Goal: Task Accomplishment & Management: Use online tool/utility

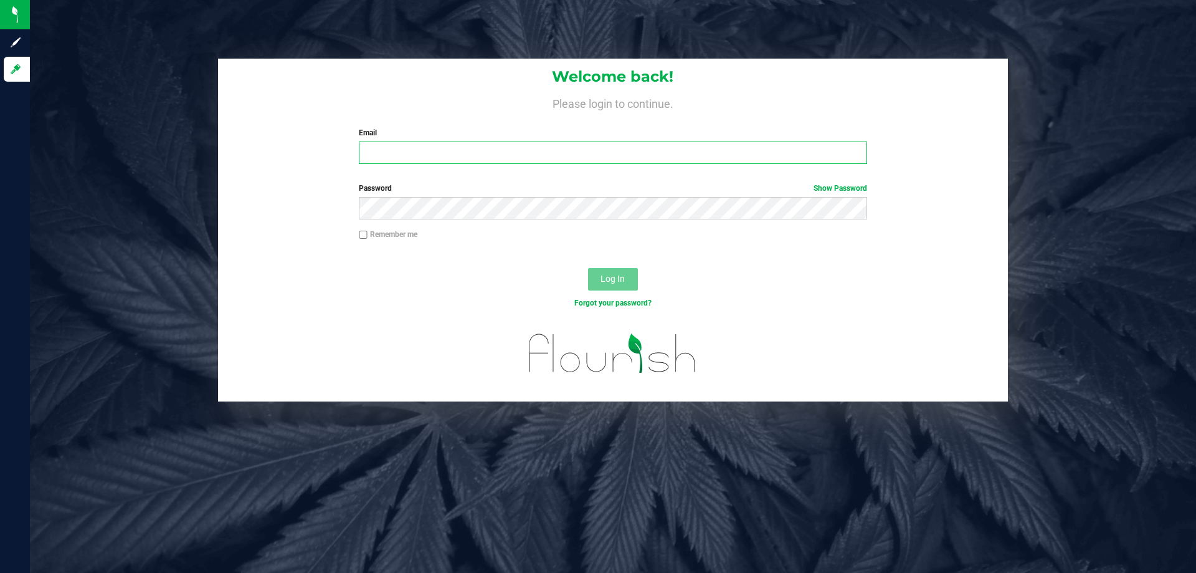
click at [426, 151] on input "Email" at bounding box center [613, 152] width 508 height 22
type input "[EMAIL_ADDRESS][DOMAIN_NAME]"
click at [588, 268] on button "Log In" at bounding box center [613, 279] width 50 height 22
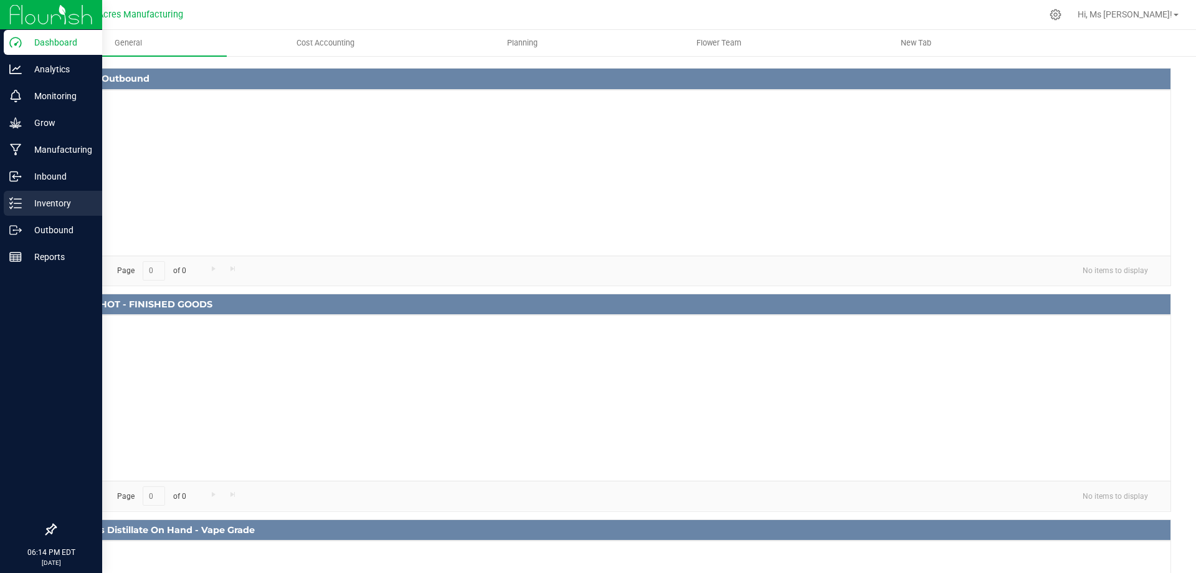
click at [67, 193] on div "Inventory" at bounding box center [53, 203] width 98 height 25
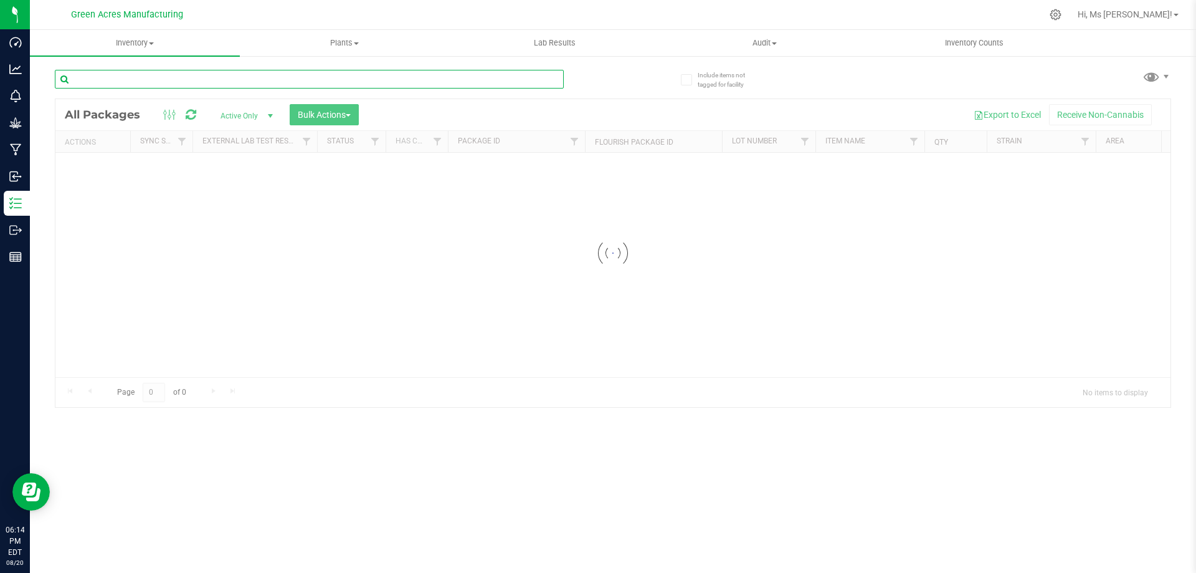
click at [131, 82] on input "text" at bounding box center [309, 79] width 509 height 19
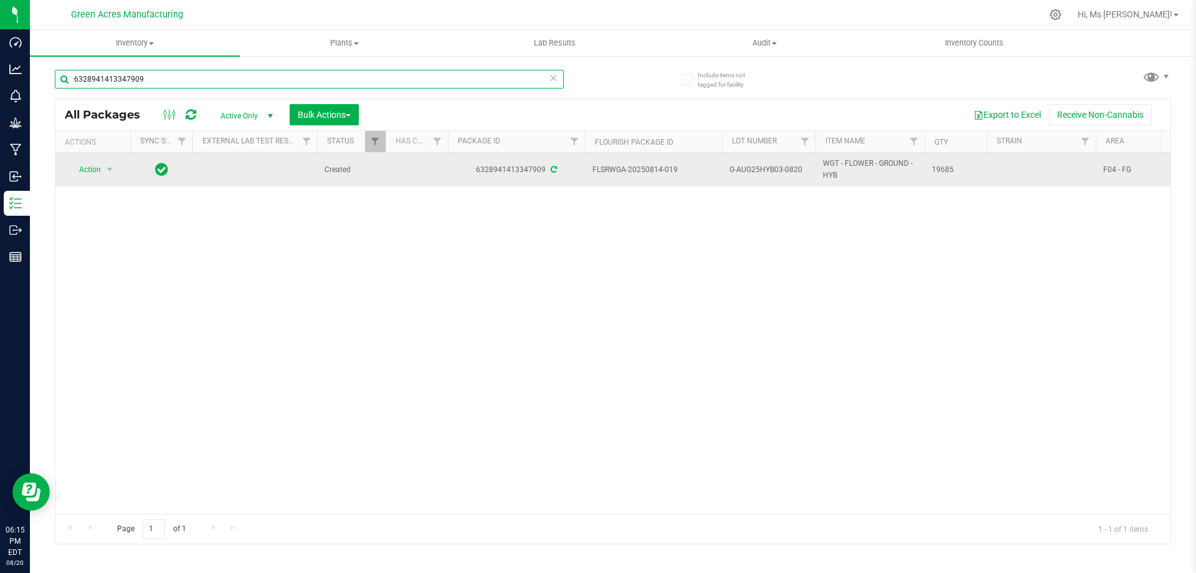
type input "6328941413347909"
click at [95, 174] on span "Action" at bounding box center [85, 169] width 34 height 17
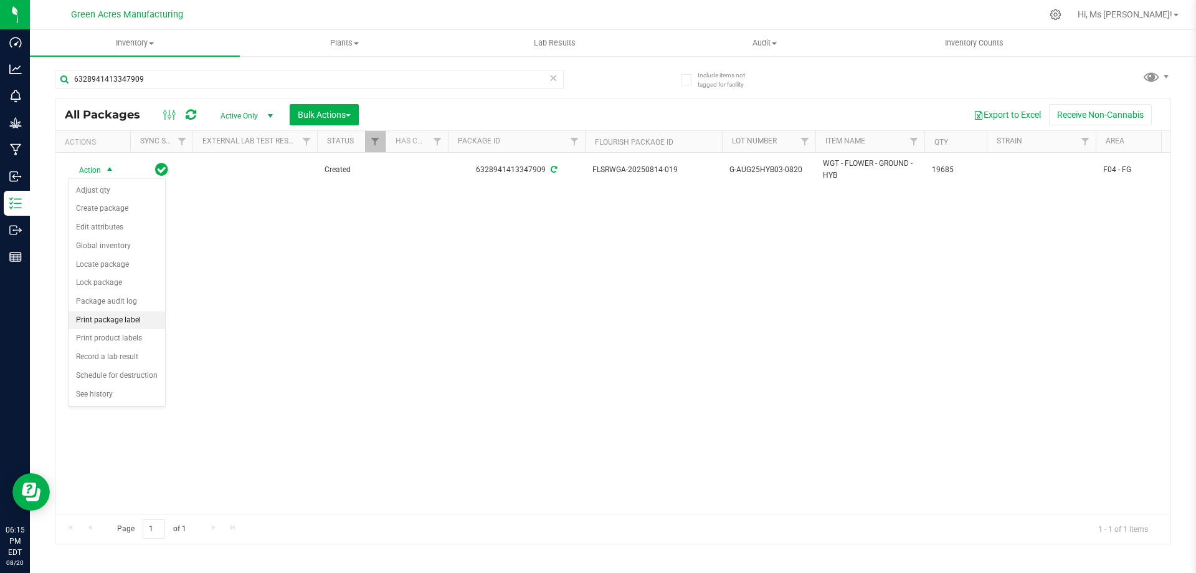
click at [130, 322] on li "Print package label" at bounding box center [117, 320] width 97 height 19
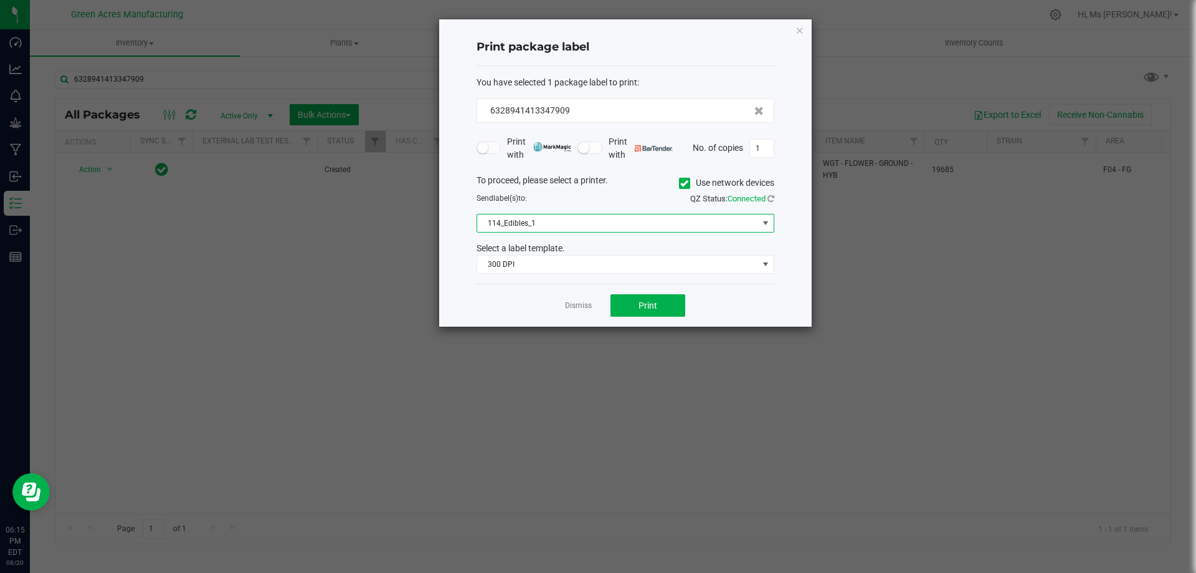
drag, startPoint x: 614, startPoint y: 229, endPoint x: 603, endPoint y: 227, distance: 12.0
click at [614, 229] on span "114_Edibles_1" at bounding box center [617, 222] width 281 height 17
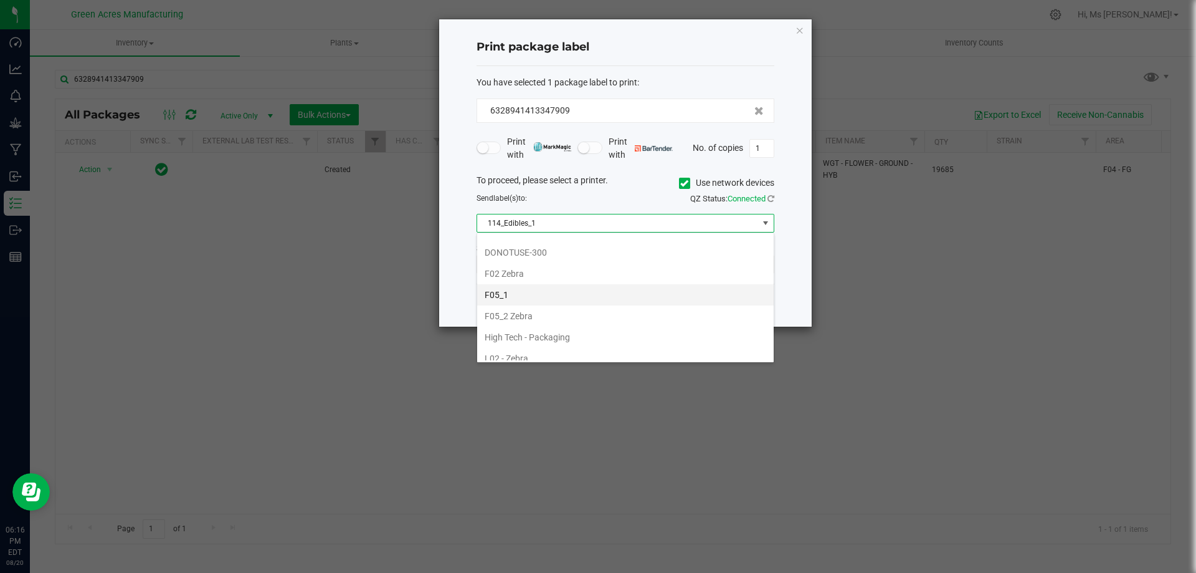
scroll to position [374, 0]
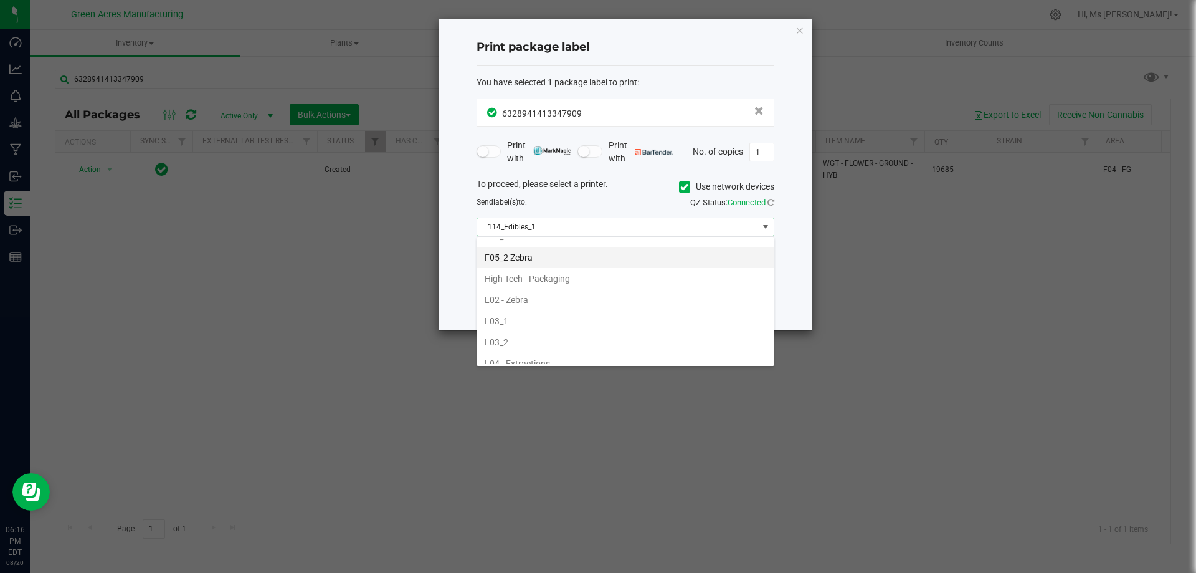
click at [563, 260] on li "F05_2 Zebra" at bounding box center [625, 257] width 297 height 21
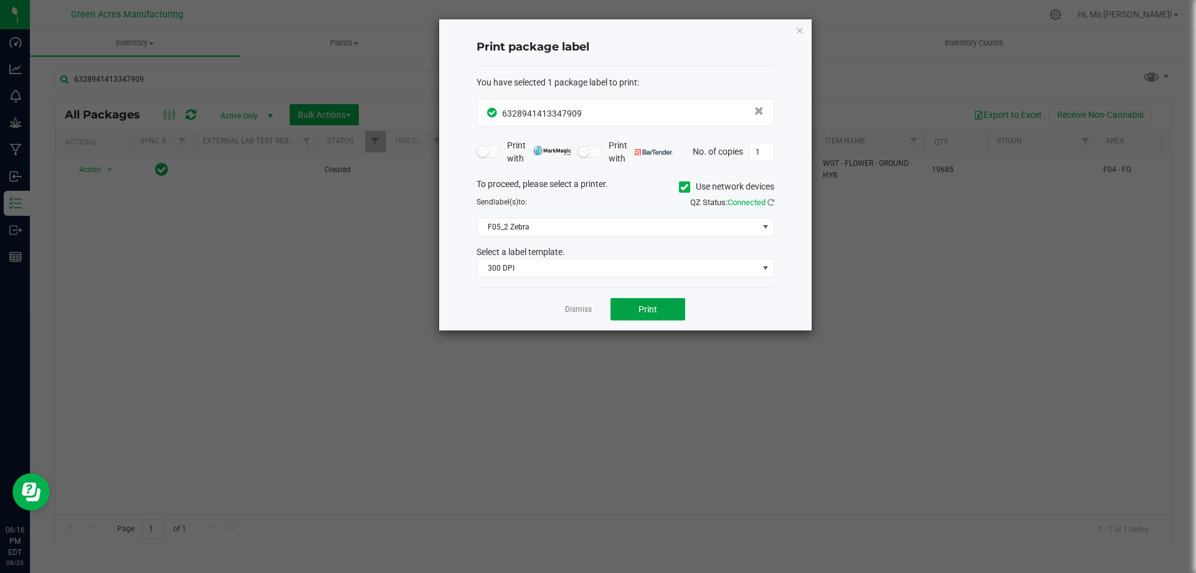
click at [642, 308] on span "Print" at bounding box center [648, 309] width 19 height 10
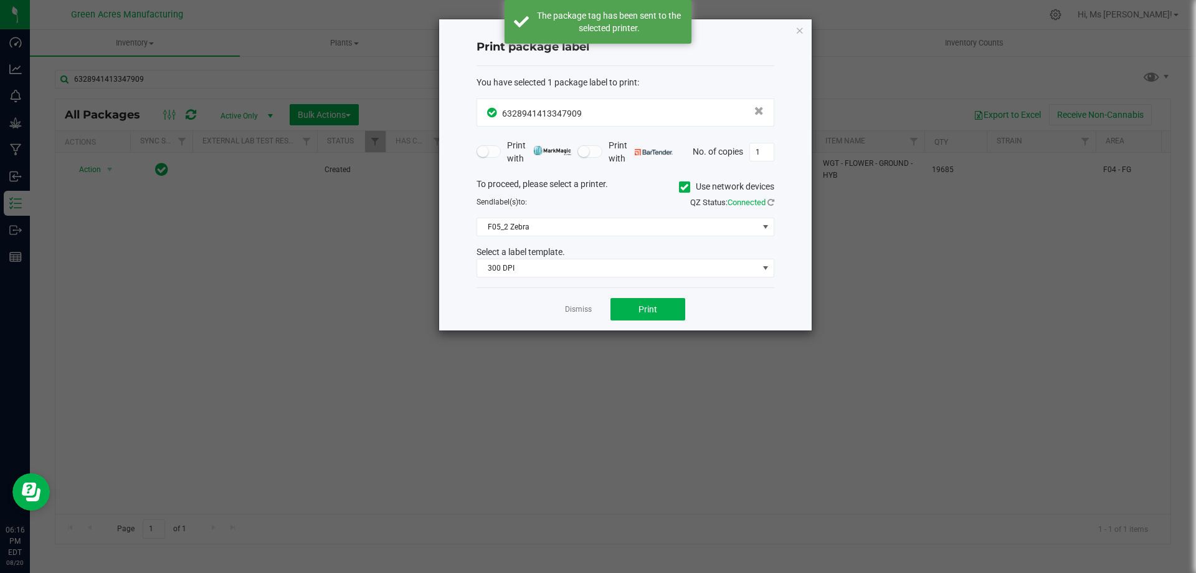
click at [599, 307] on div "Dismiss Print" at bounding box center [626, 308] width 298 height 43
click at [584, 311] on link "Dismiss" at bounding box center [578, 309] width 27 height 11
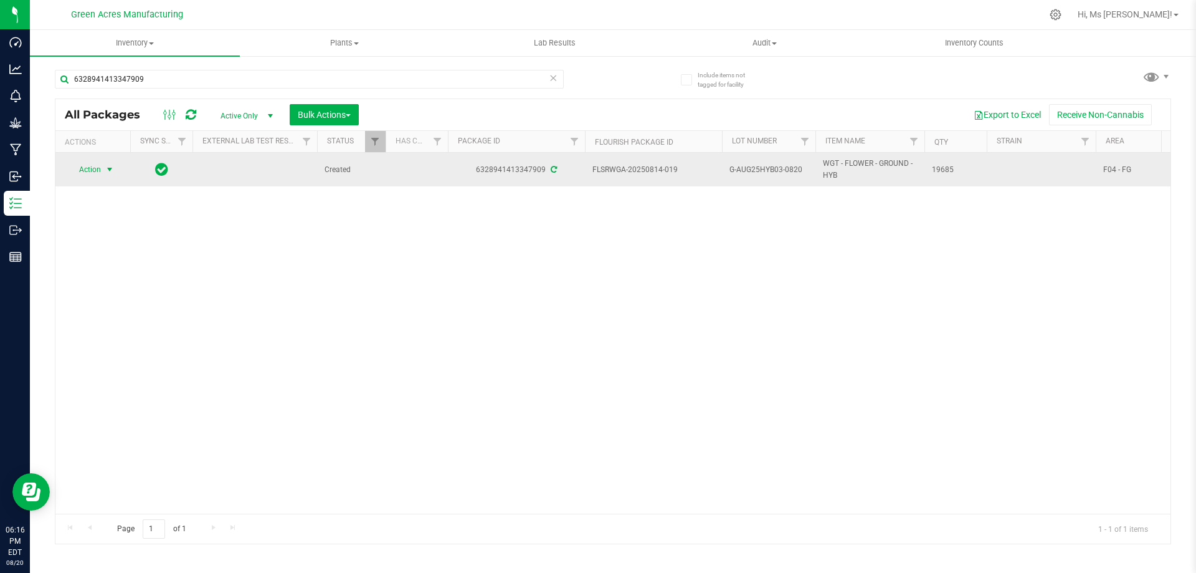
click at [92, 167] on span "Action" at bounding box center [85, 169] width 34 height 17
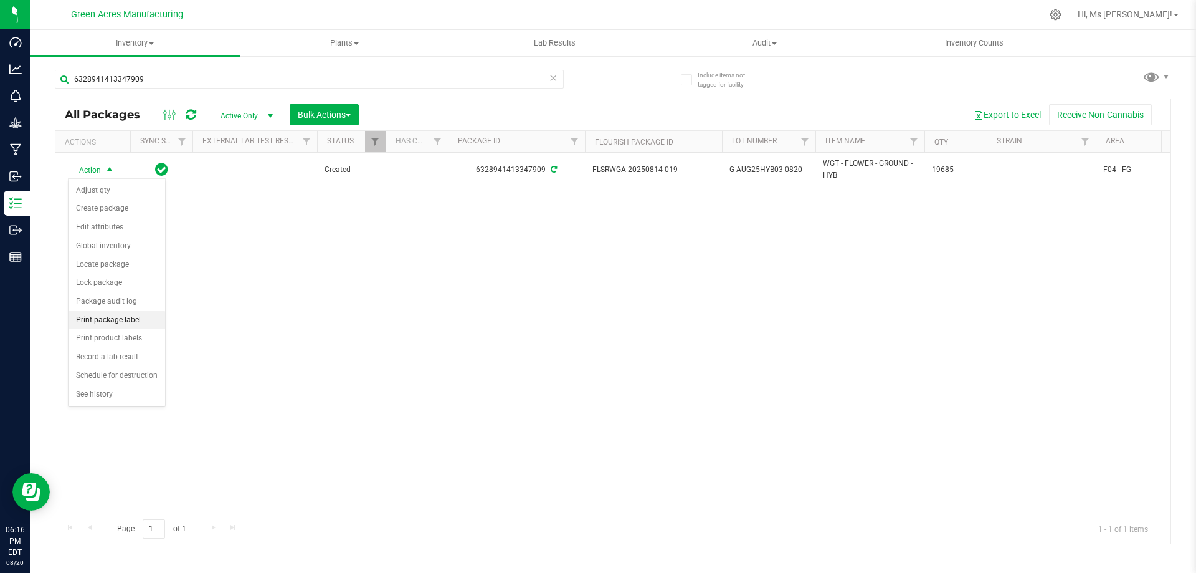
click at [130, 323] on li "Print package label" at bounding box center [117, 320] width 97 height 19
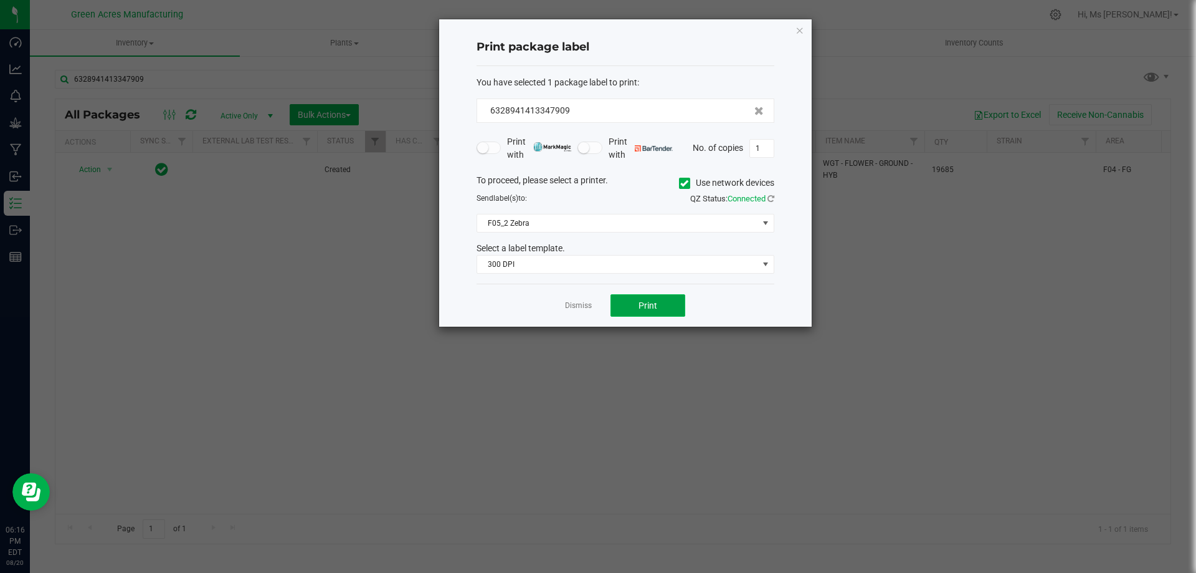
click at [643, 306] on span "Print" at bounding box center [648, 305] width 19 height 10
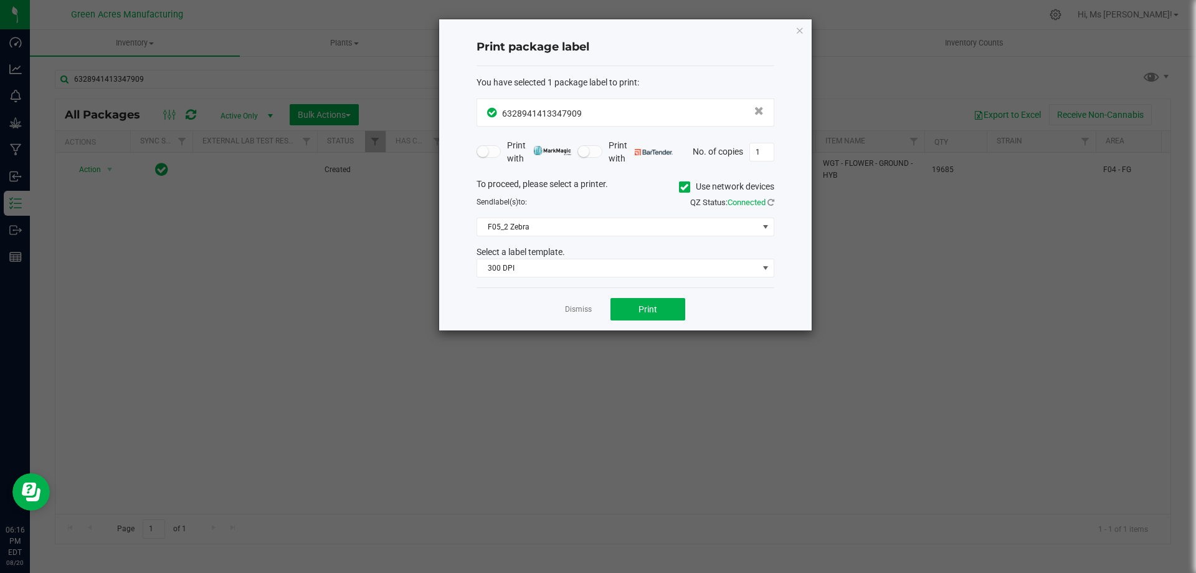
drag, startPoint x: 493, startPoint y: 469, endPoint x: 453, endPoint y: 427, distance: 57.7
click at [485, 454] on ngb-modal-window "Print package label You have selected 1 package label to print : 63289414133479…" at bounding box center [603, 286] width 1206 height 573
drag, startPoint x: 591, startPoint y: 308, endPoint x: 535, endPoint y: 290, distance: 59.7
click at [587, 311] on link "Dismiss" at bounding box center [578, 309] width 27 height 11
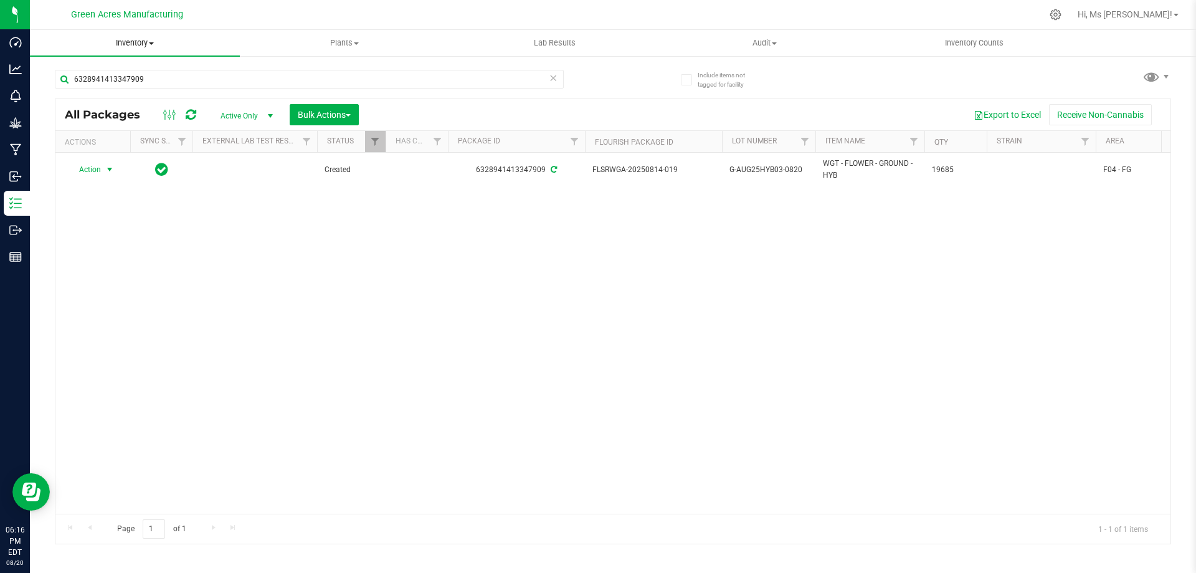
click at [136, 41] on span "Inventory" at bounding box center [135, 42] width 210 height 11
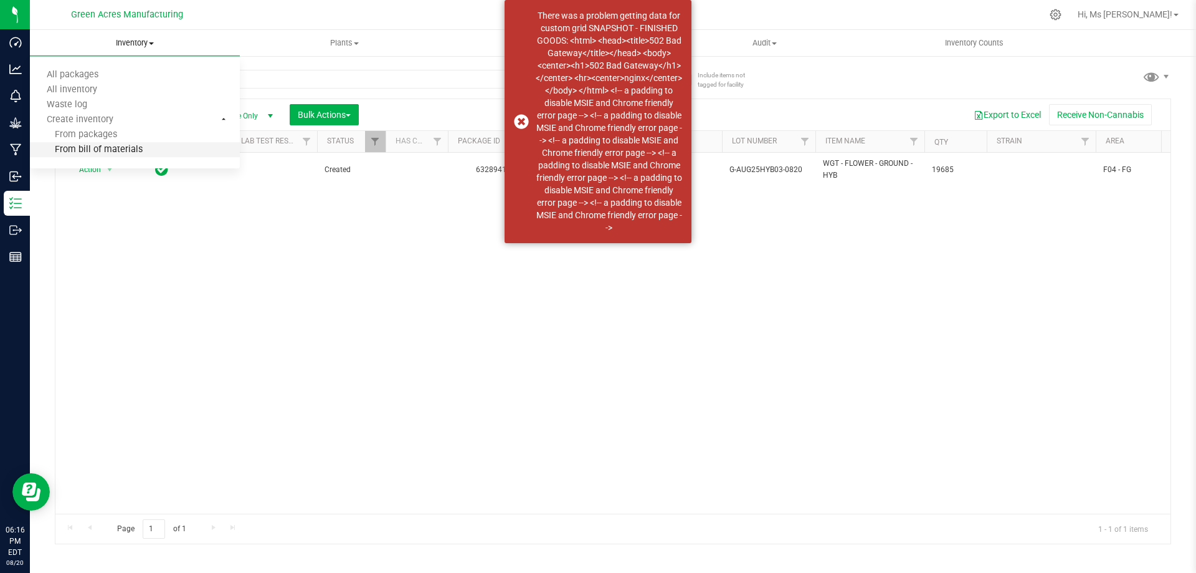
click at [137, 148] on span "From bill of materials" at bounding box center [86, 150] width 113 height 11
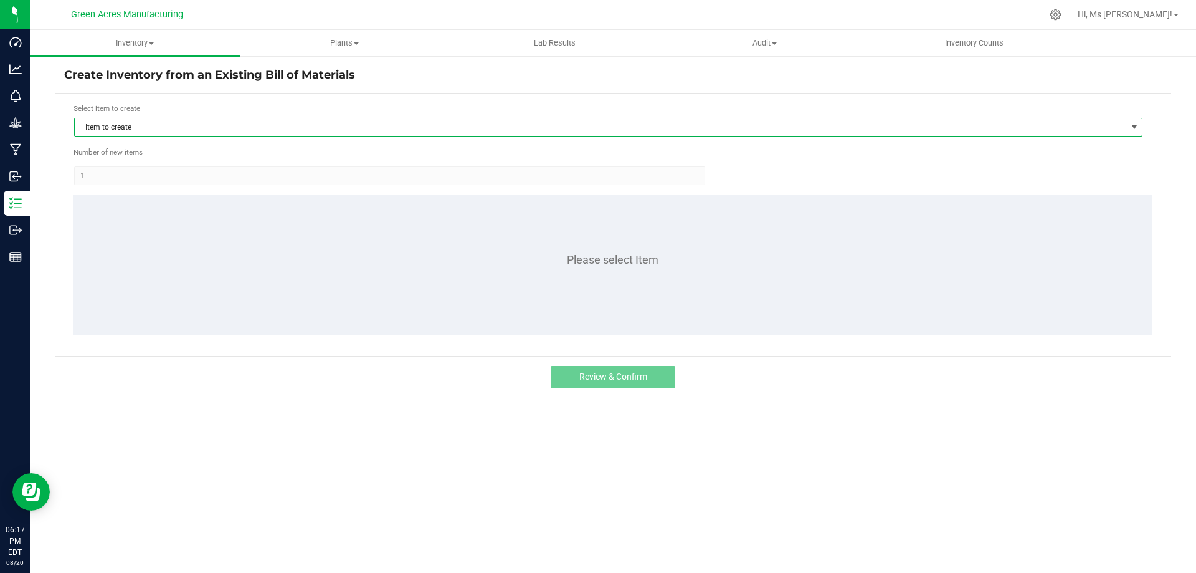
click at [236, 127] on span "Item to create" at bounding box center [601, 126] width 1052 height 17
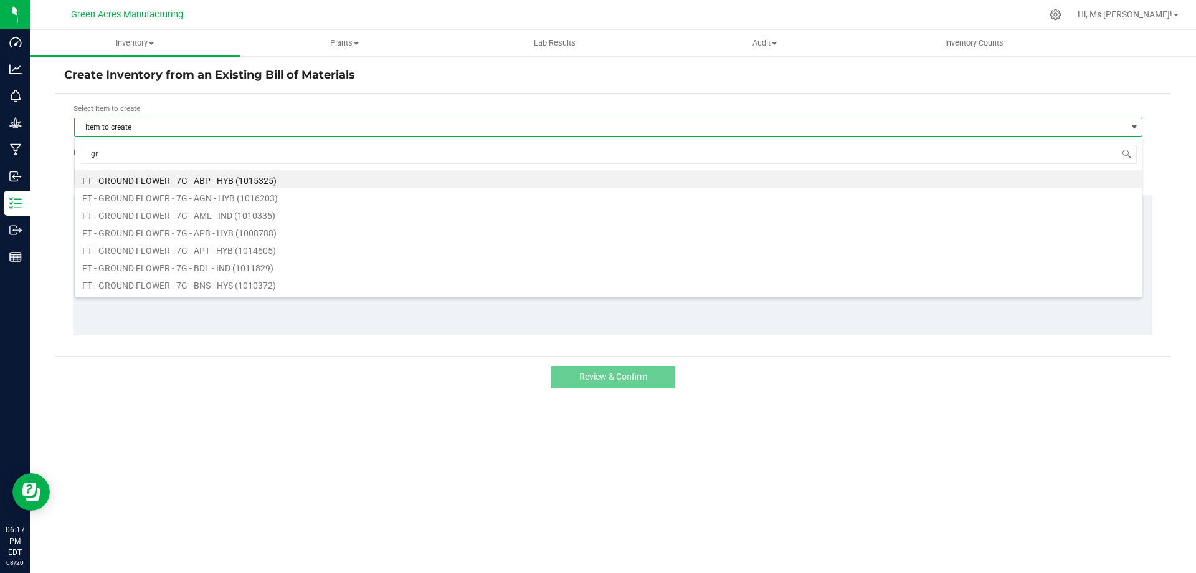
type input "g"
type input "ft - ground flower - 7g - hy"
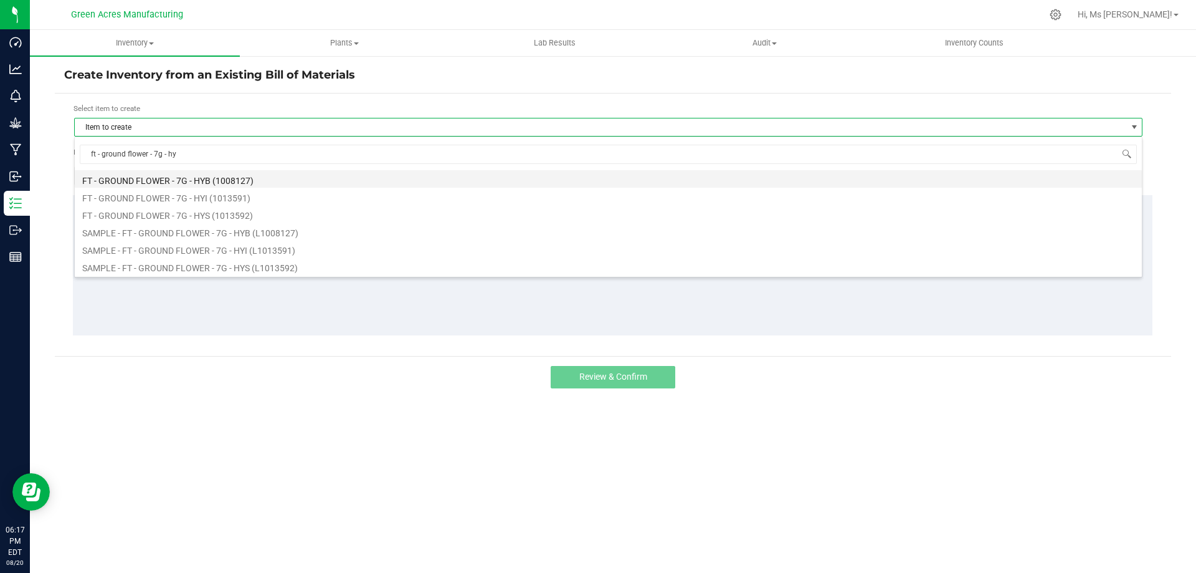
click at [243, 183] on li "FT - GROUND FLOWER - 7G - HYB (1008127)" at bounding box center [608, 178] width 1067 height 17
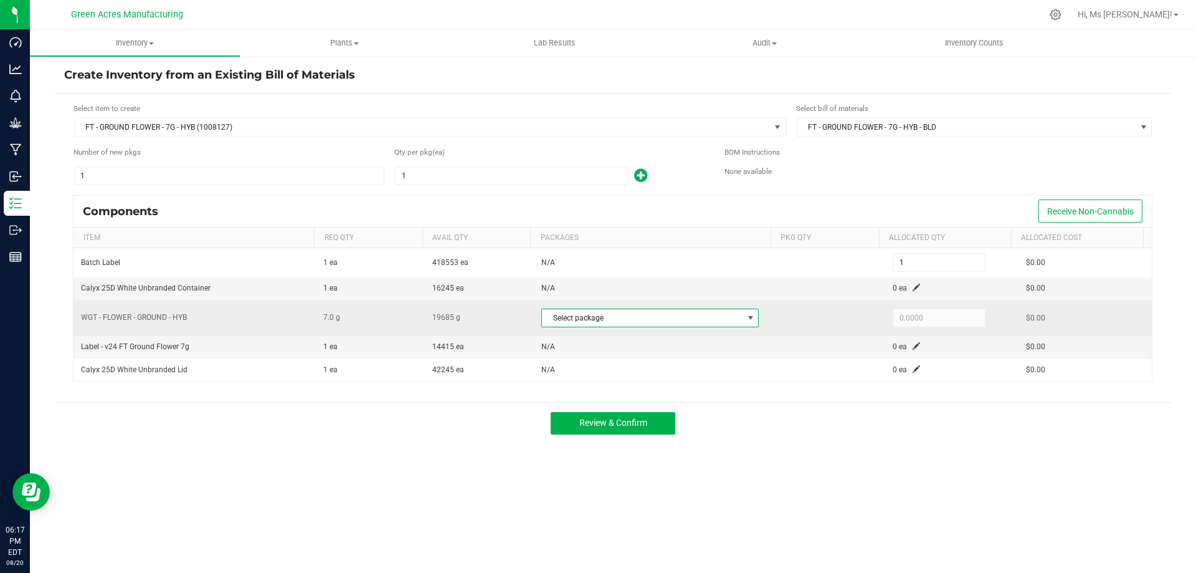
click at [731, 320] on span "Select package" at bounding box center [642, 317] width 201 height 17
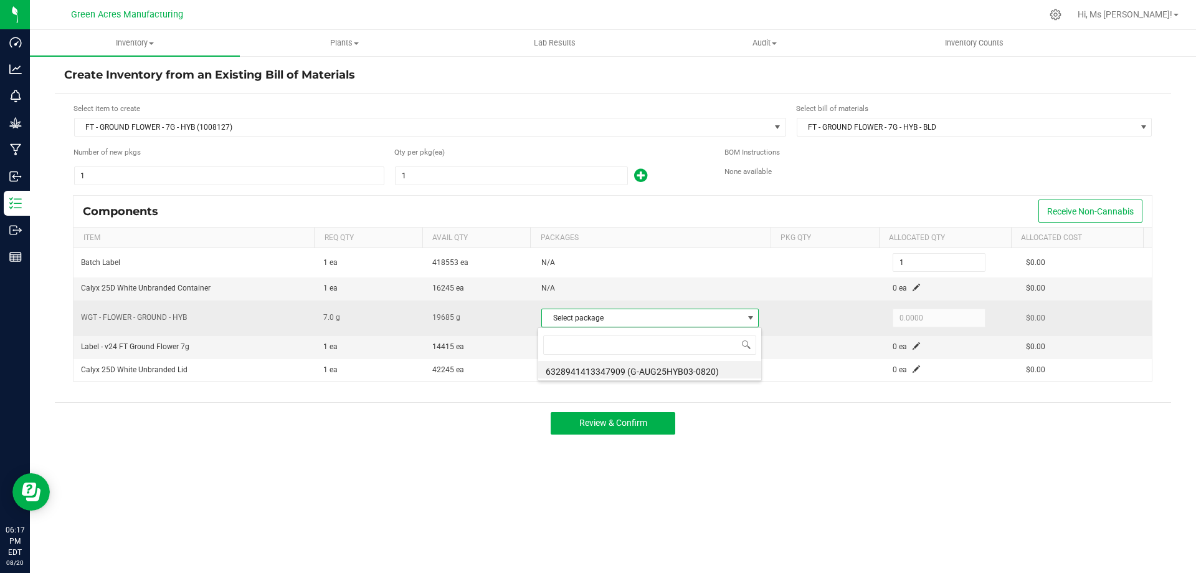
scroll to position [19, 215]
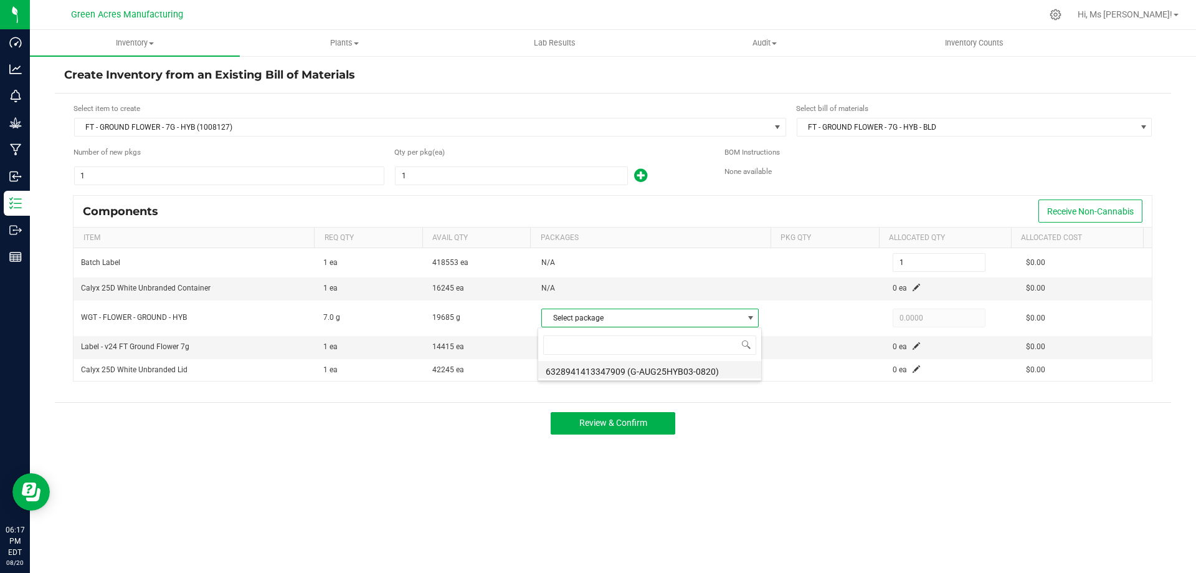
click at [718, 371] on li "6328941413347909 (G-AUG25HYB03-0820)" at bounding box center [649, 369] width 223 height 17
type input "7.0000"
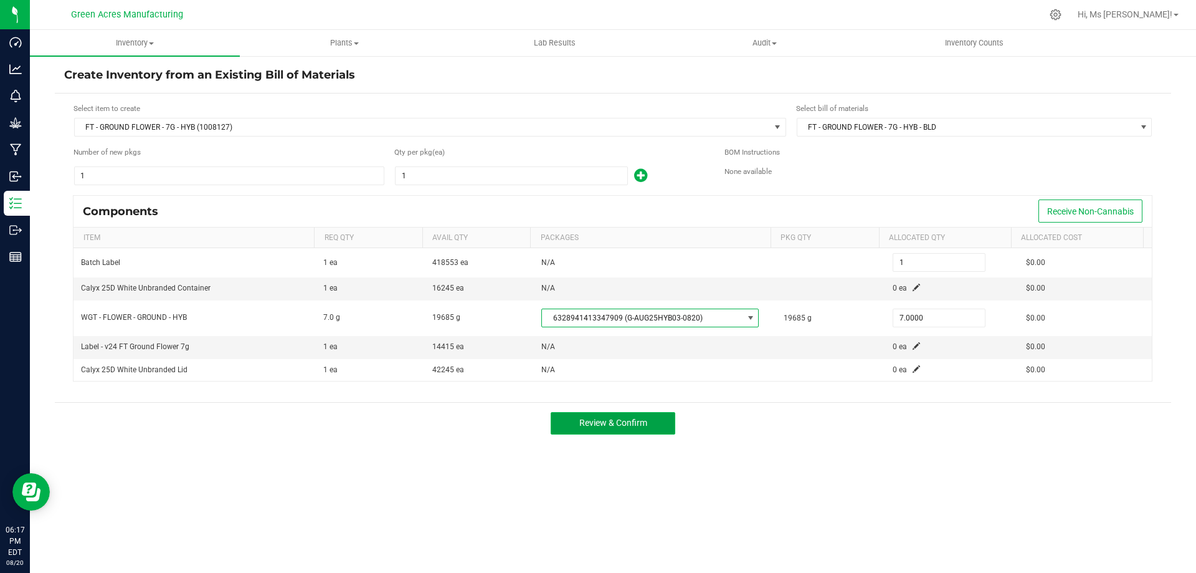
click at [607, 418] on span "Review & Confirm" at bounding box center [613, 422] width 68 height 10
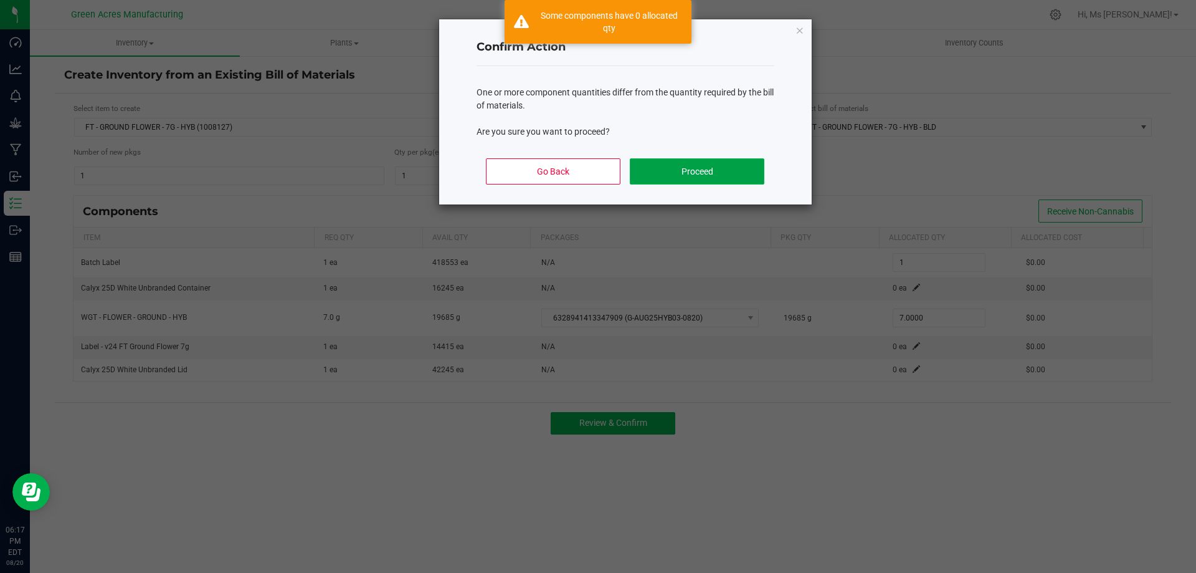
click at [727, 173] on button "Proceed" at bounding box center [697, 171] width 134 height 26
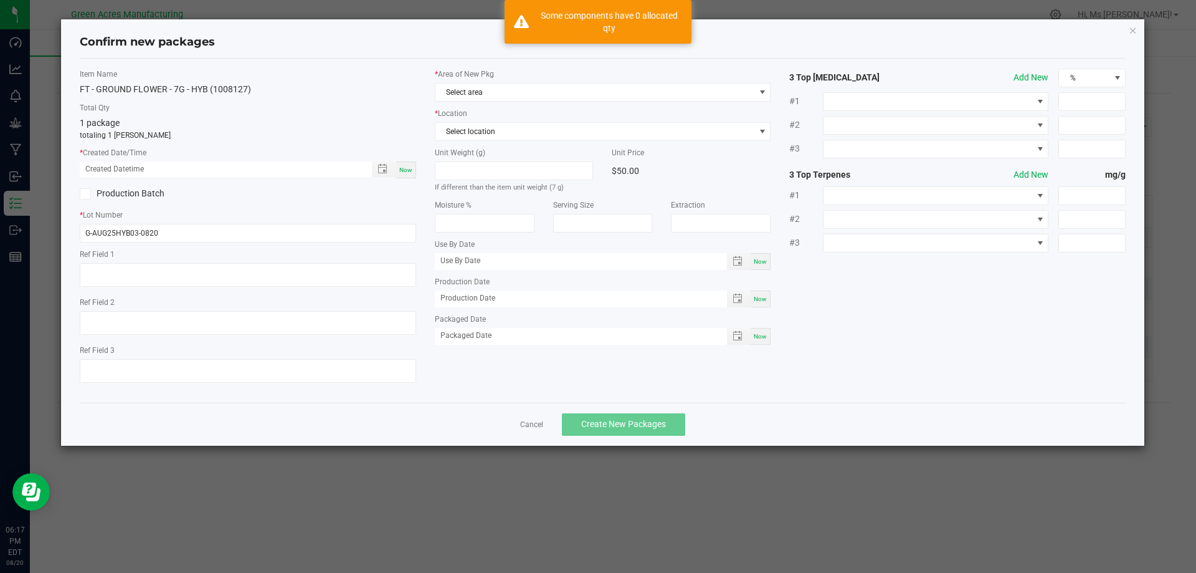
click at [399, 164] on div "Now" at bounding box center [406, 169] width 20 height 17
type input "[DATE] 06:17 PM"
click at [508, 95] on span "Select area" at bounding box center [596, 91] width 320 height 17
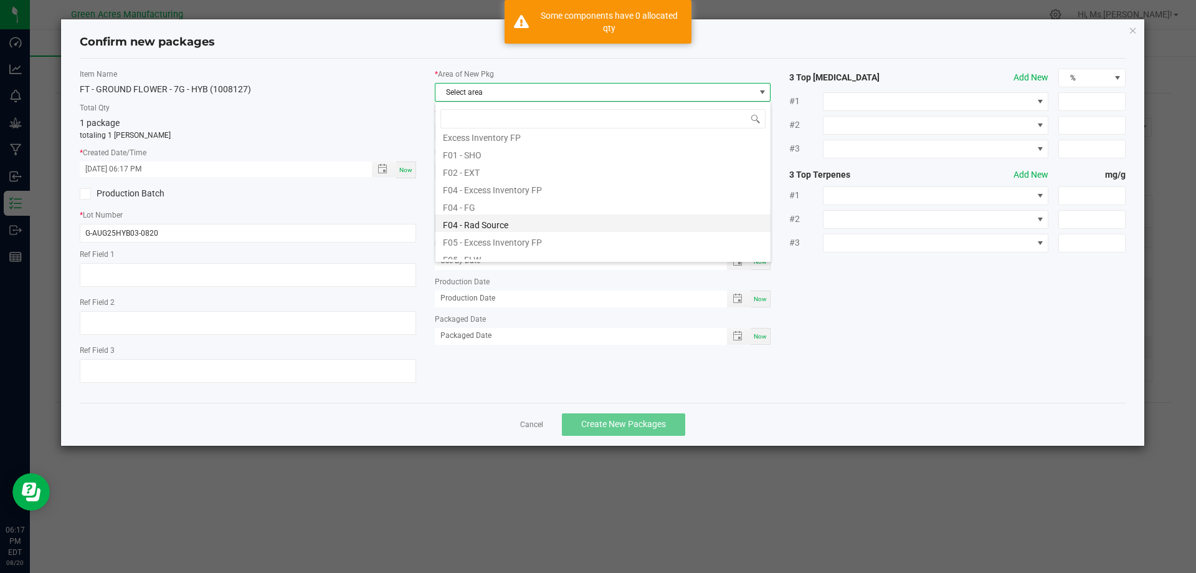
scroll to position [62, 0]
click at [506, 191] on li "F04 - FG" at bounding box center [603, 185] width 335 height 17
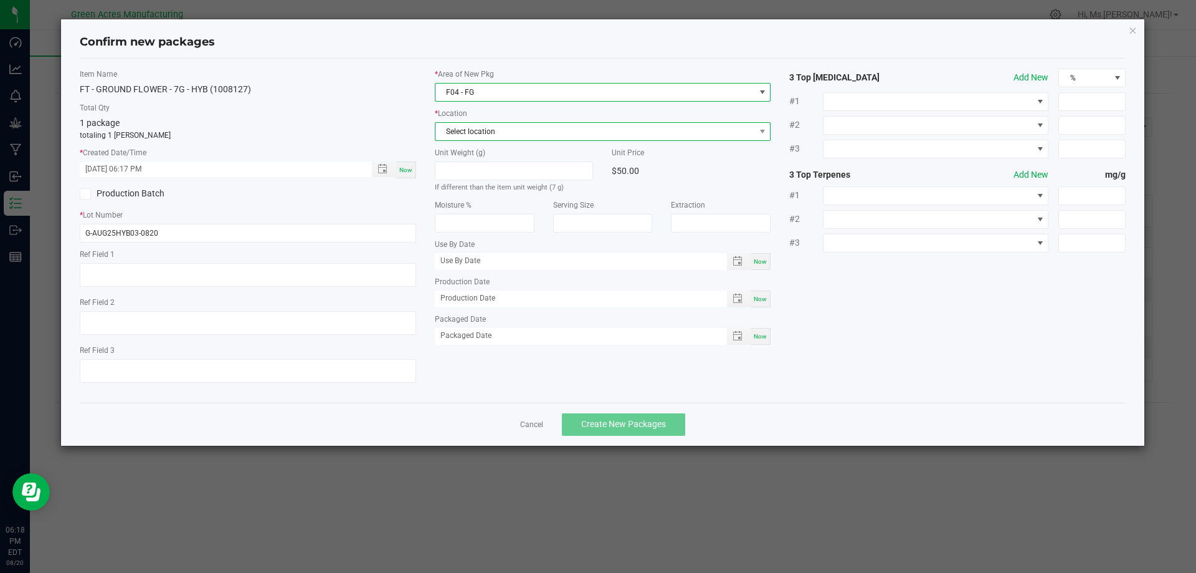
click at [528, 129] on span "Select location" at bounding box center [596, 131] width 320 height 17
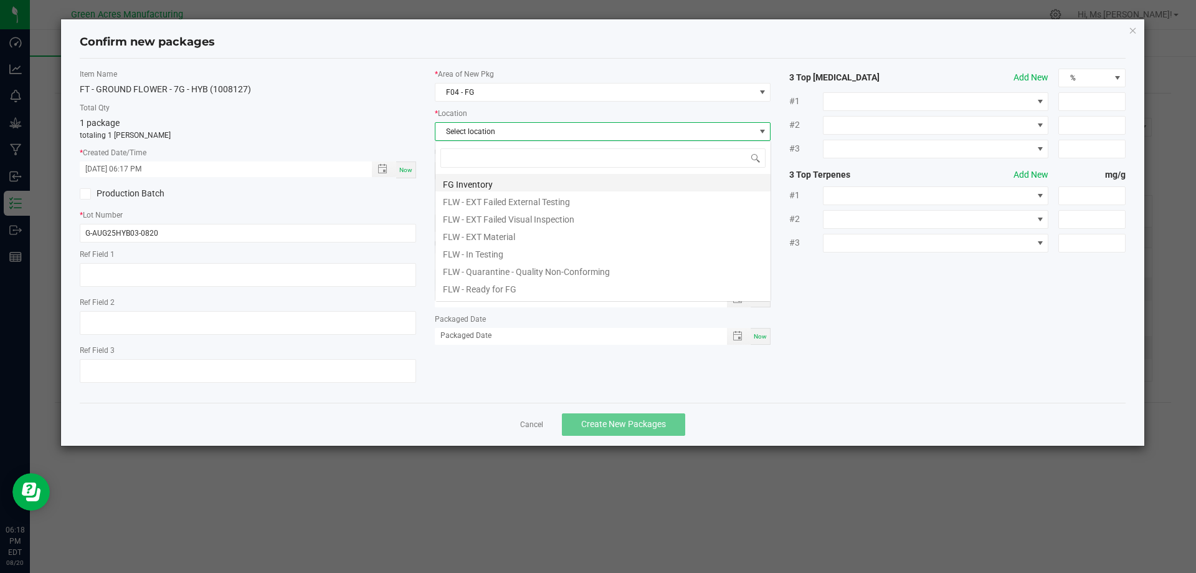
scroll to position [19, 336]
click at [528, 184] on li "FG Inventory" at bounding box center [603, 182] width 335 height 17
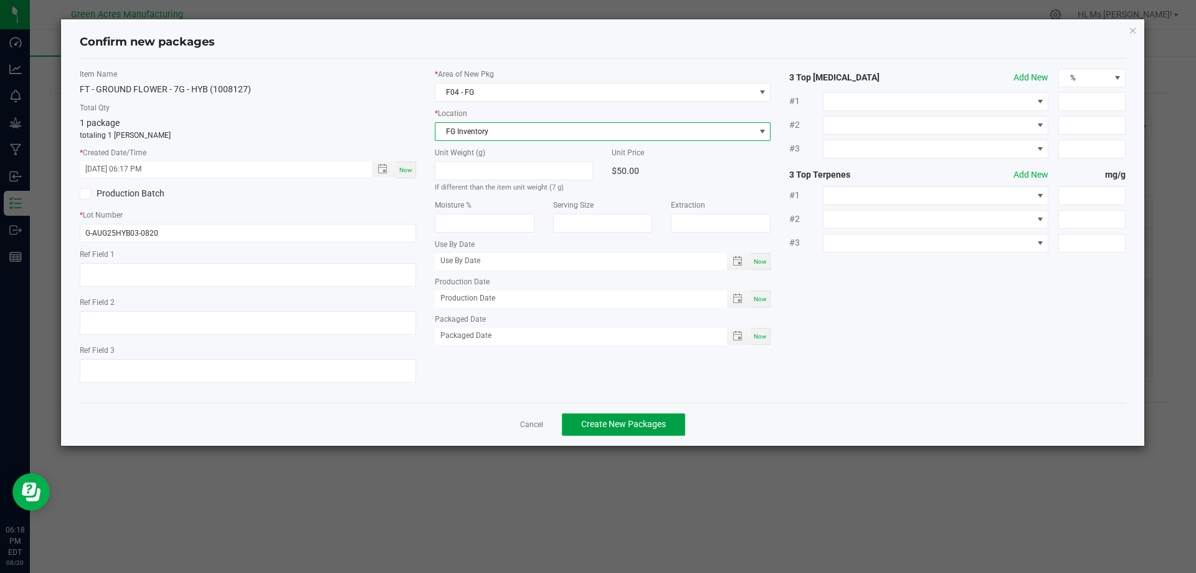
click at [621, 427] on span "Create New Packages" at bounding box center [623, 424] width 85 height 10
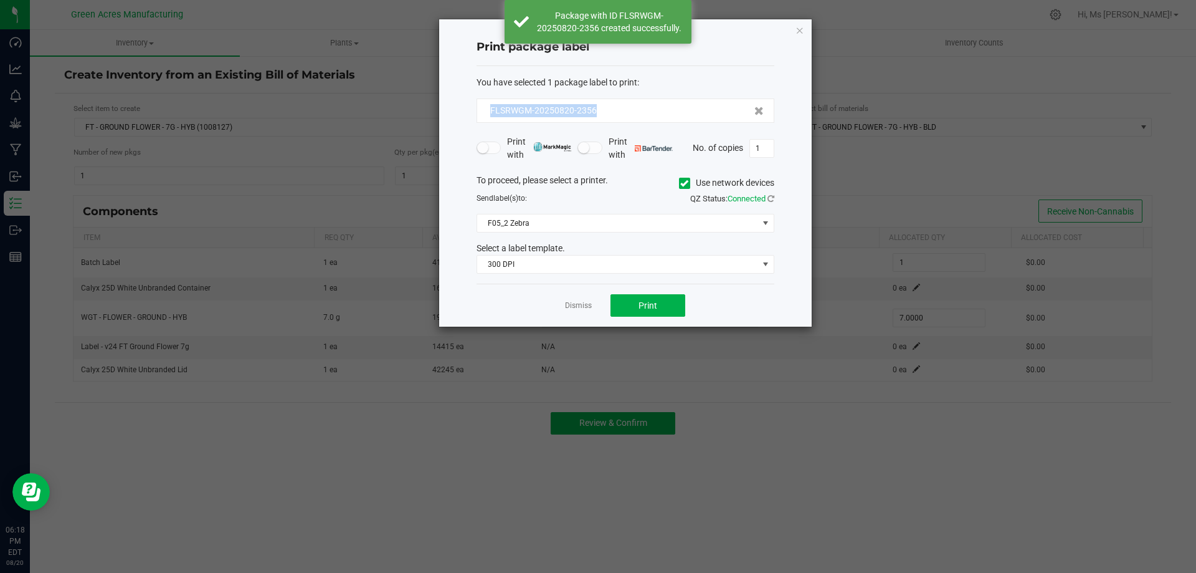
drag, startPoint x: 630, startPoint y: 102, endPoint x: 489, endPoint y: 117, distance: 142.2
click at [489, 117] on div "FLSRWGM-20250820-2356" at bounding box center [626, 110] width 298 height 24
copy span "FLSRWGM-20250820-2356"
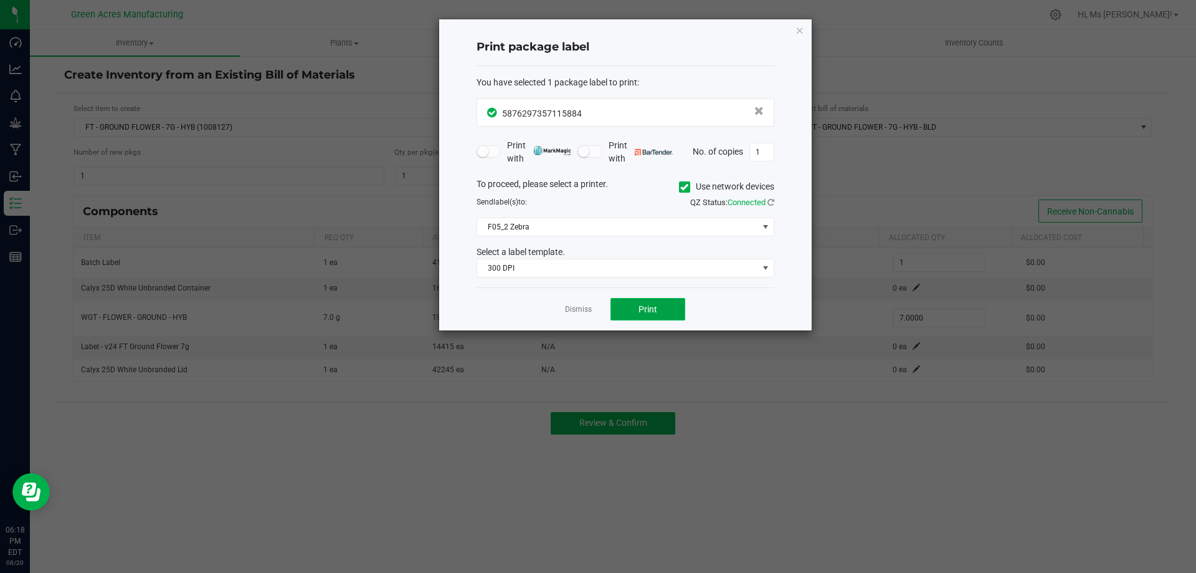
click at [647, 303] on button "Print" at bounding box center [648, 309] width 75 height 22
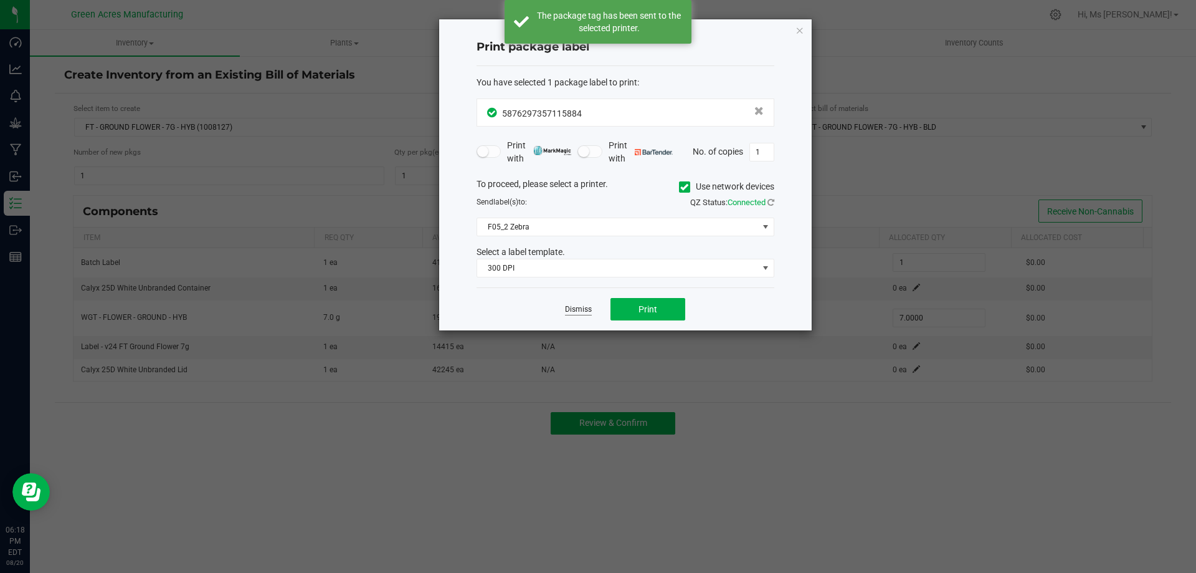
click at [583, 307] on link "Dismiss" at bounding box center [578, 309] width 27 height 11
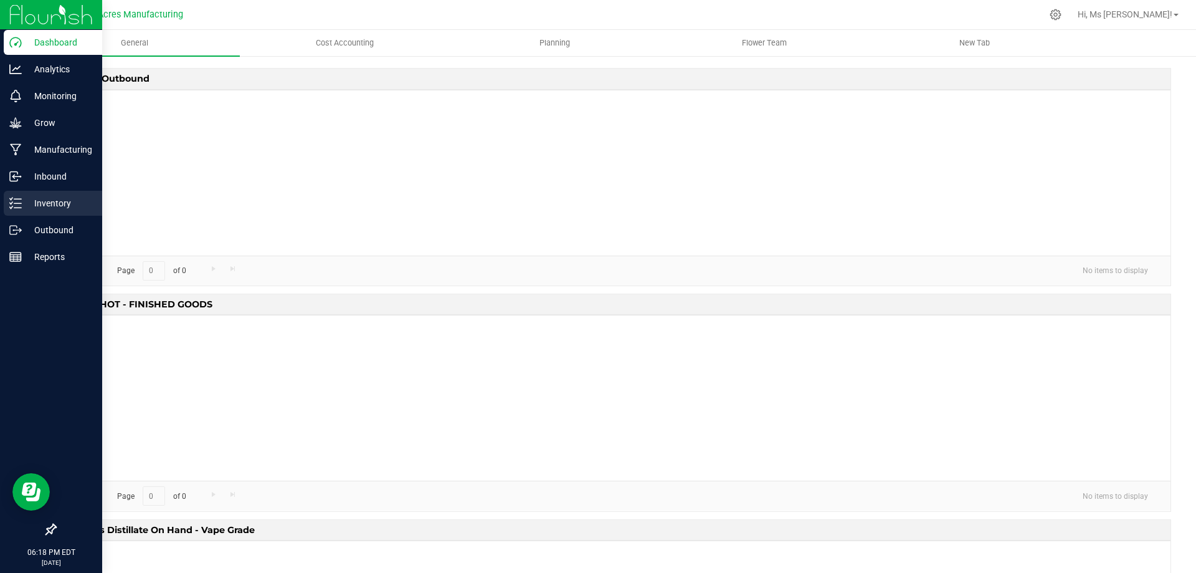
click at [47, 202] on p "Inventory" at bounding box center [59, 203] width 75 height 15
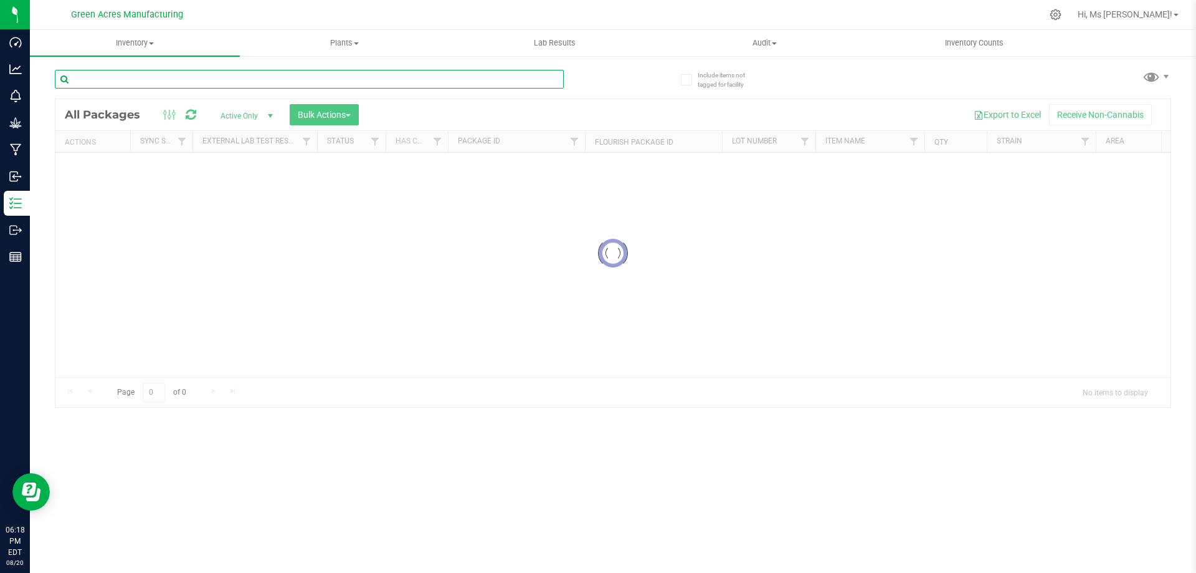
click at [161, 81] on input "text" at bounding box center [309, 79] width 509 height 19
paste input "FLSRWGM-20250820-2356"
type input "FLSRWGM-20250820-2356"
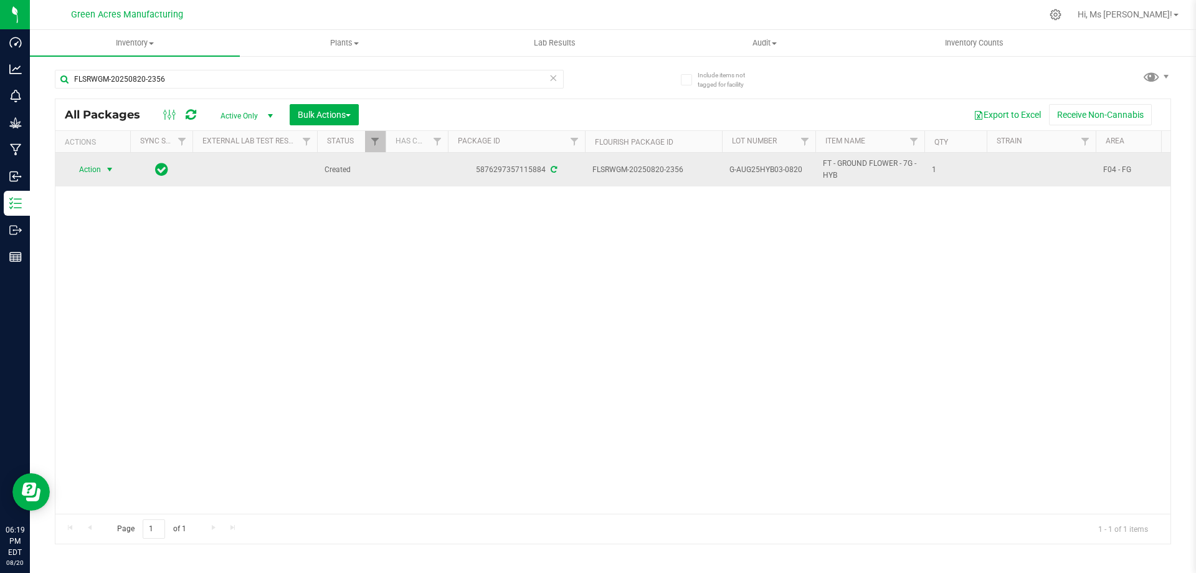
click at [88, 169] on span "Action" at bounding box center [85, 169] width 34 height 17
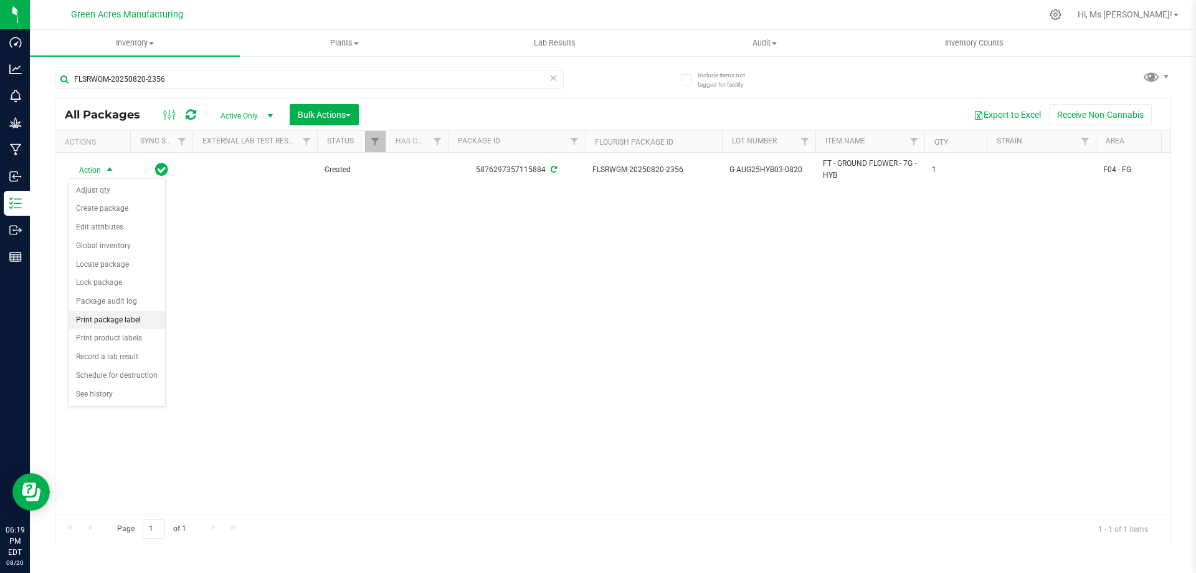
click at [146, 328] on li "Print package label" at bounding box center [117, 320] width 97 height 19
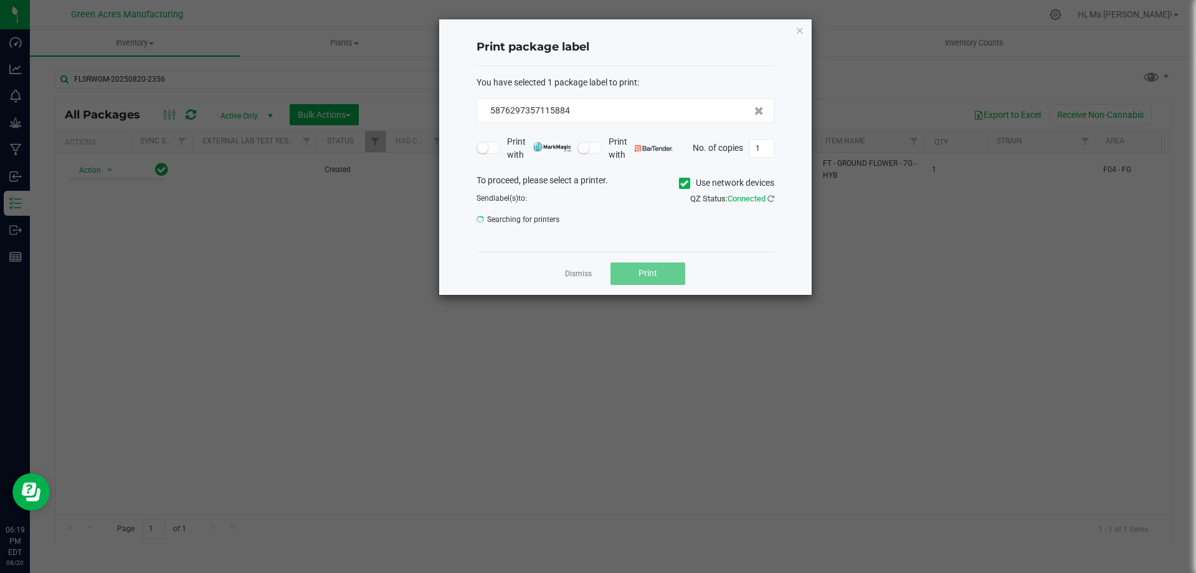
click at [146, 328] on body "Dashboard Analytics Monitoring Grow Manufacturing Inbound Inventory Outbound Re…" at bounding box center [598, 286] width 1196 height 573
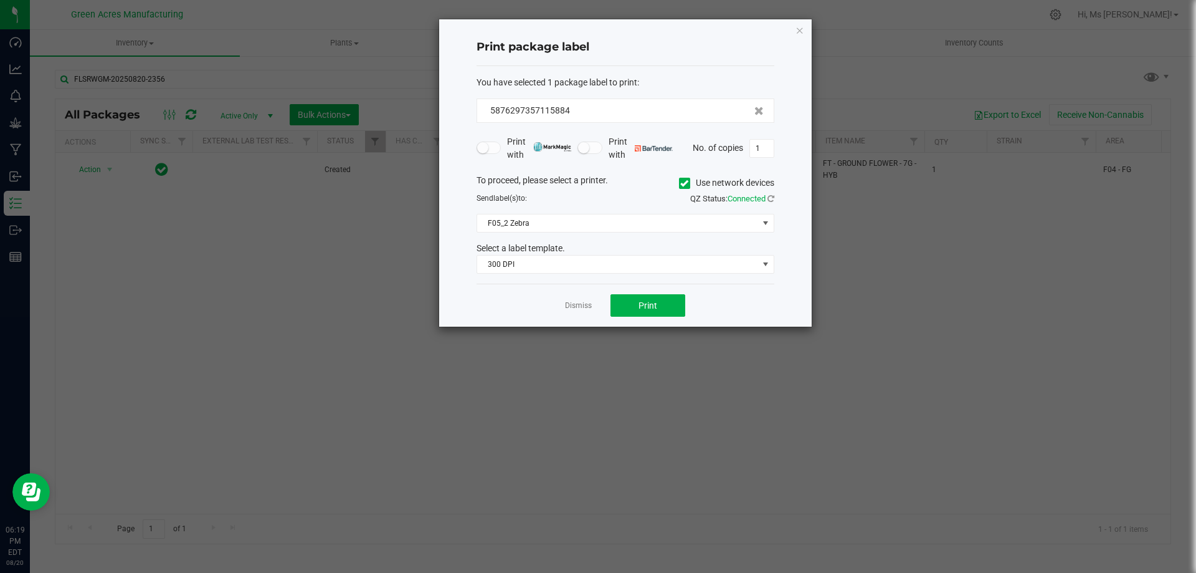
click at [573, 295] on div "Dismiss Print" at bounding box center [626, 305] width 298 height 43
click at [576, 306] on link "Dismiss" at bounding box center [578, 305] width 27 height 11
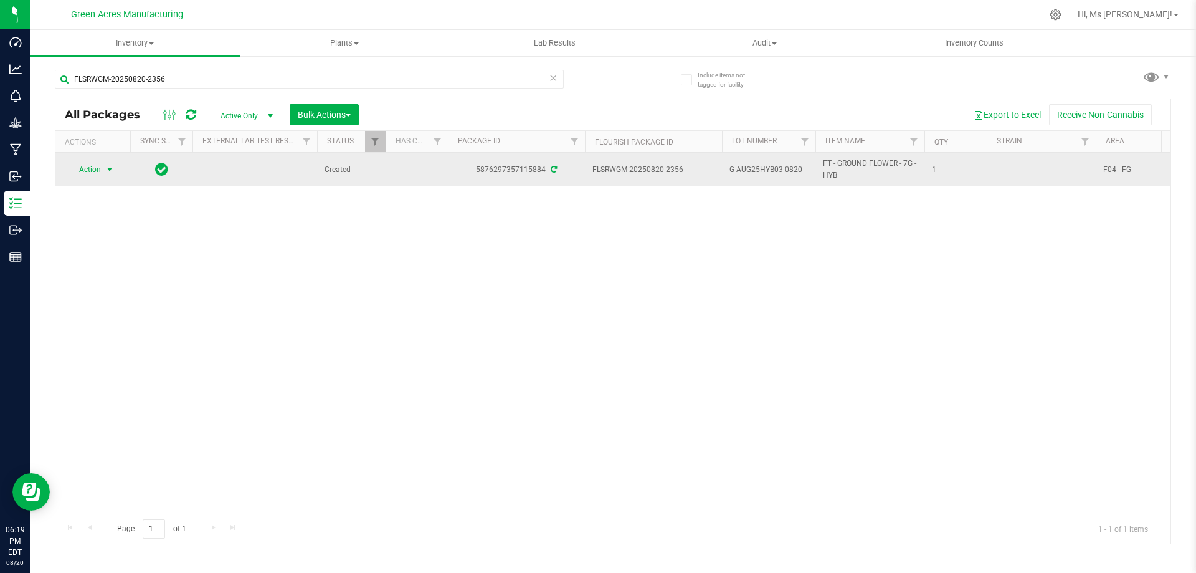
click at [98, 169] on span "Action" at bounding box center [85, 169] width 34 height 17
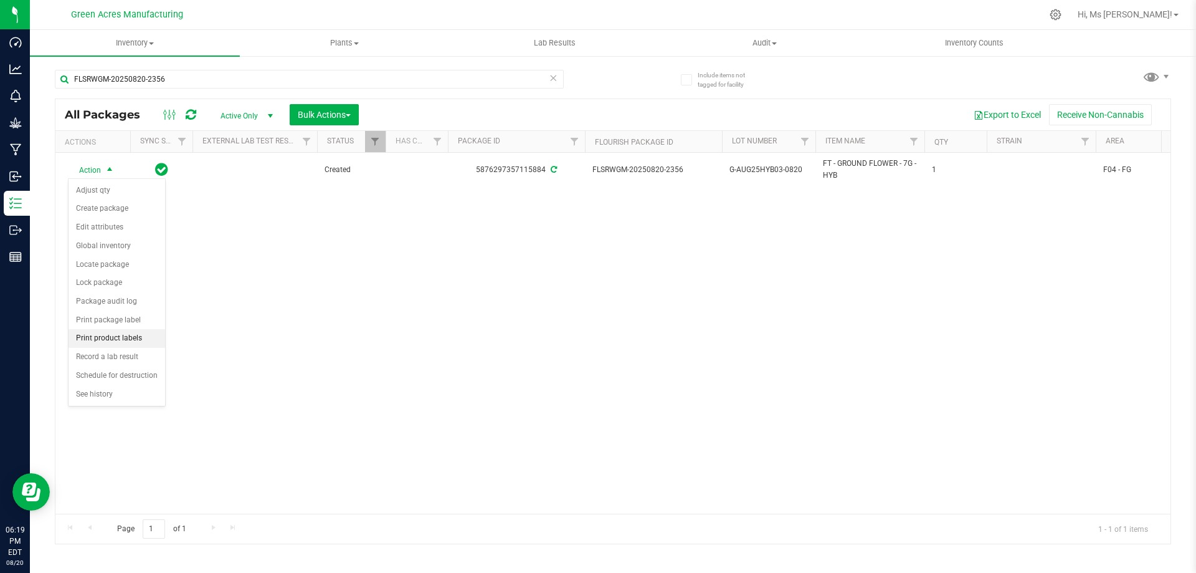
click at [149, 345] on li "Print product labels" at bounding box center [117, 338] width 97 height 19
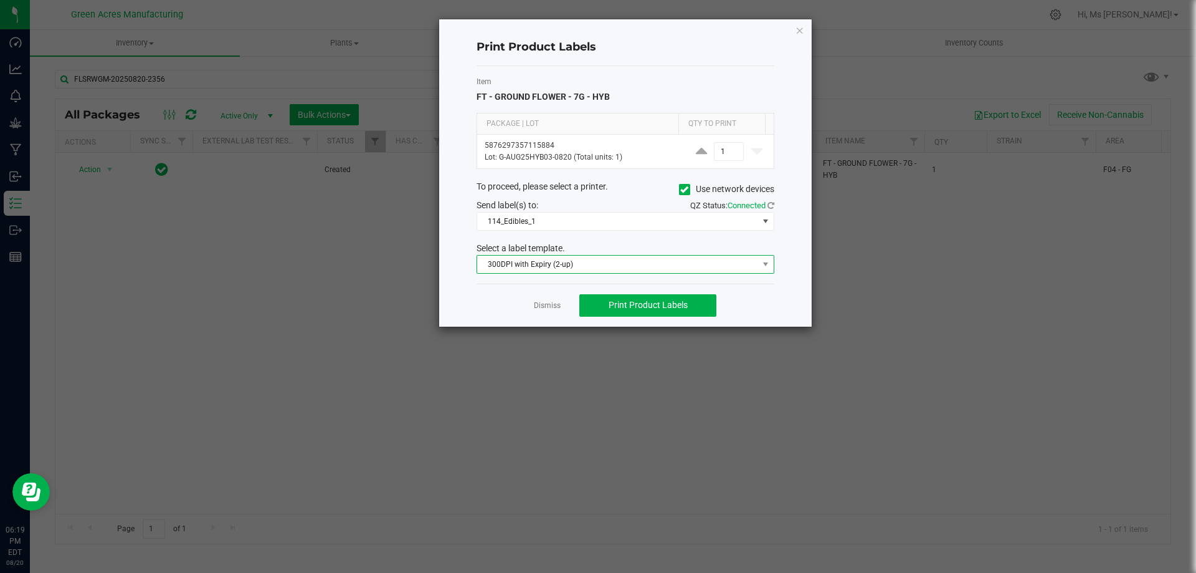
click at [577, 261] on span "300DPI with Expiry (2-up)" at bounding box center [617, 263] width 281 height 17
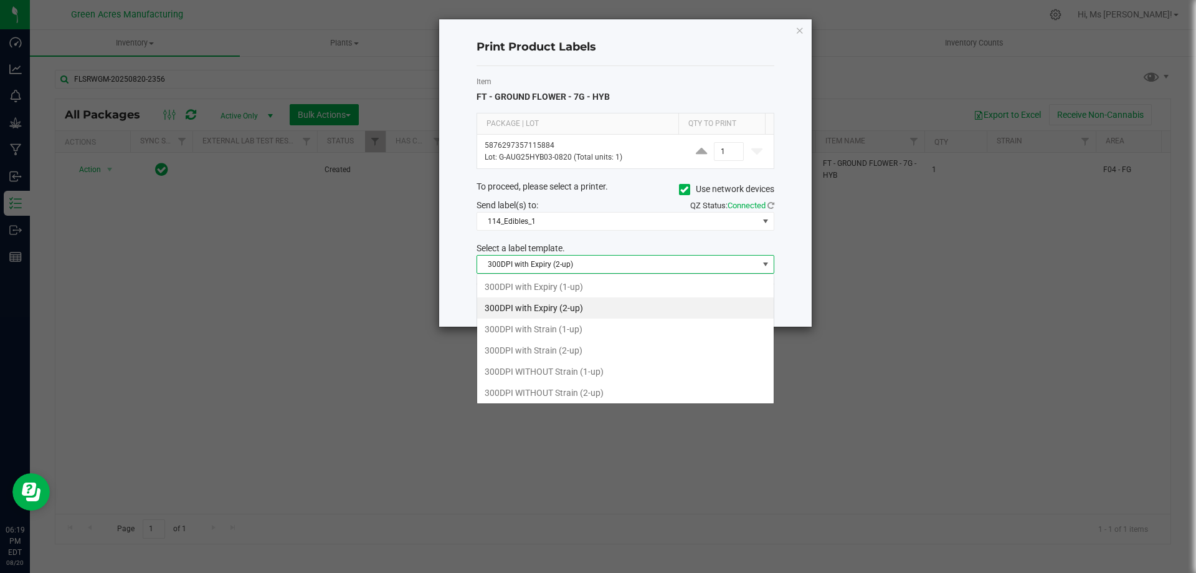
scroll to position [19, 298]
click at [587, 351] on li "300DPI with Strain (2-up)" at bounding box center [625, 350] width 297 height 21
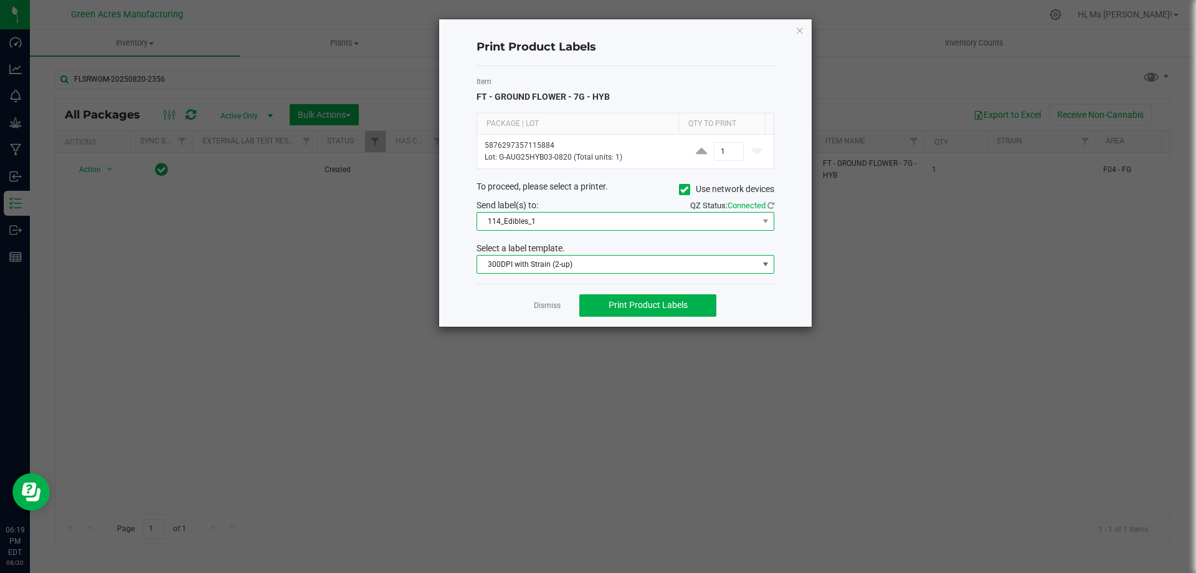
click at [640, 226] on span "114_Edibles_1" at bounding box center [617, 220] width 281 height 17
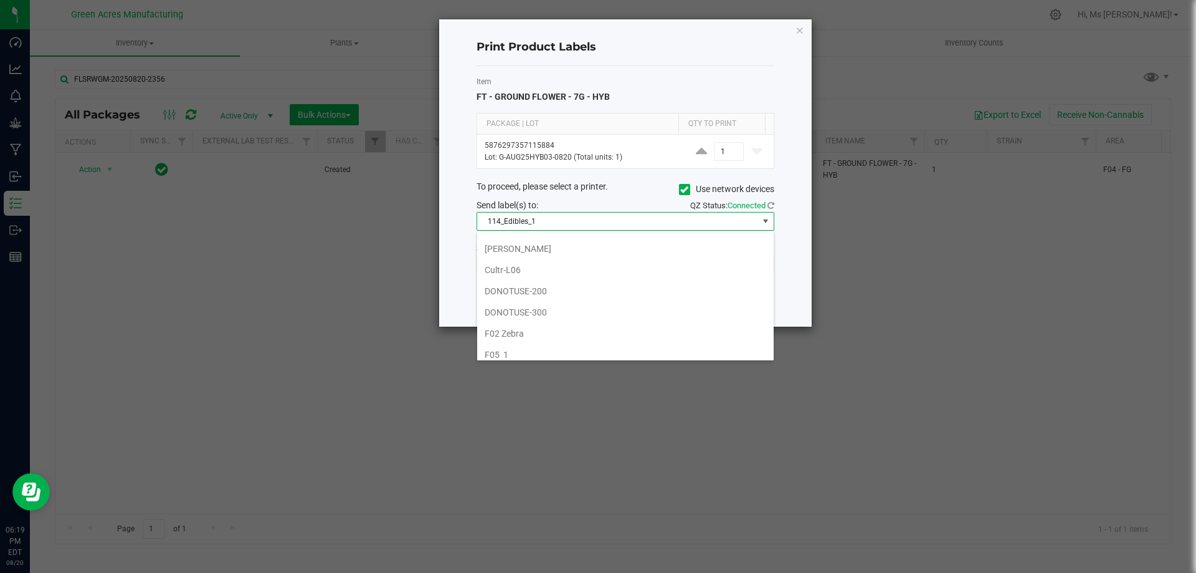
scroll to position [312, 0]
click at [554, 287] on li "F05_1" at bounding box center [625, 292] width 297 height 21
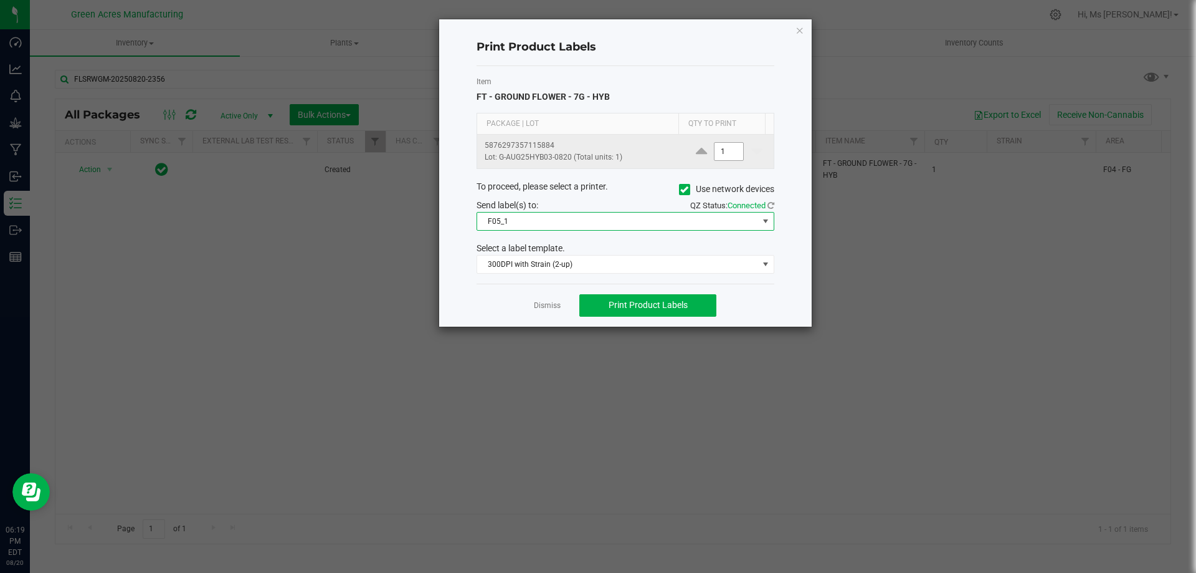
click at [715, 154] on input "1" at bounding box center [729, 151] width 29 height 17
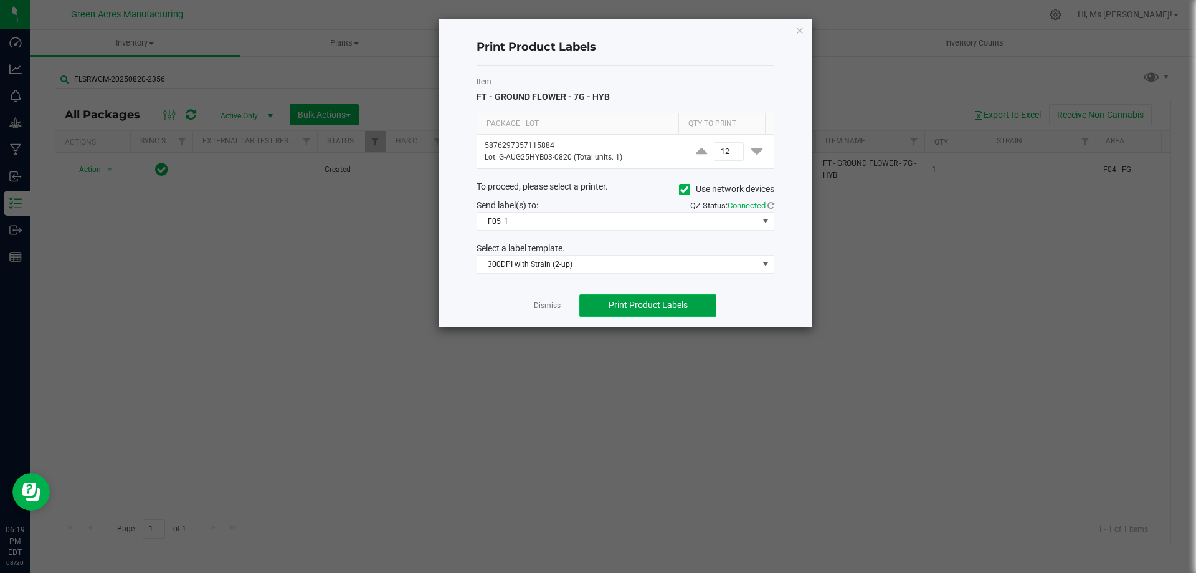
click at [651, 302] on span "Print Product Labels" at bounding box center [648, 305] width 79 height 10
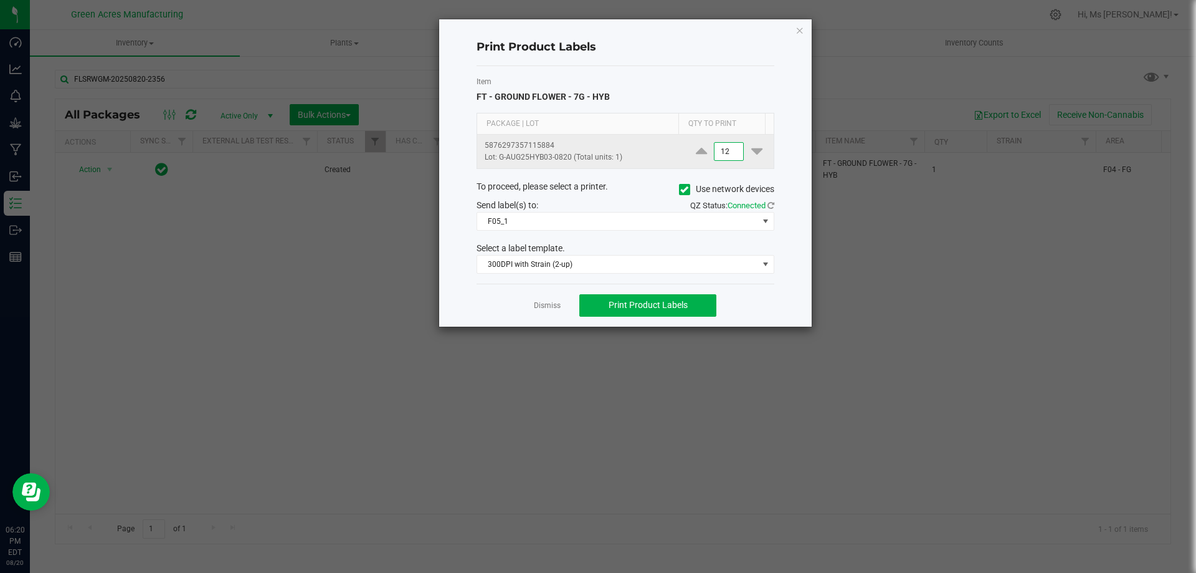
click at [723, 149] on input "12" at bounding box center [729, 151] width 29 height 17
type input "2,800"
click at [676, 308] on span "Print Product Labels" at bounding box center [648, 305] width 79 height 10
